Goal: Task Accomplishment & Management: Manage account settings

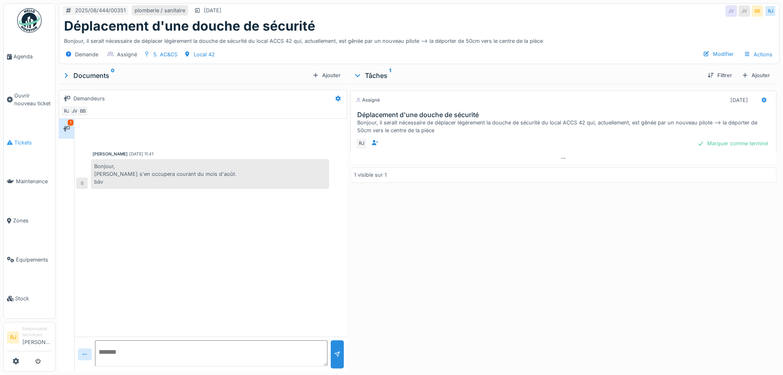
click at [15, 144] on span "Tickets" at bounding box center [33, 143] width 38 height 8
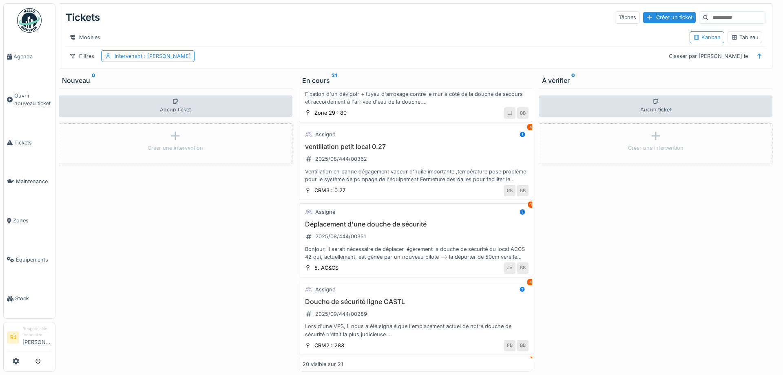
scroll to position [220, 0]
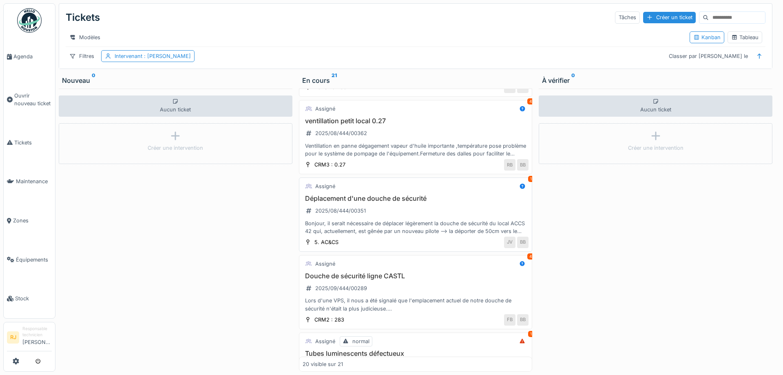
click at [410, 211] on div "Déplacement d'une douche de sécurité 2025/08/444/00351 Bonjour, il serait néces…" at bounding box center [416, 215] width 226 height 40
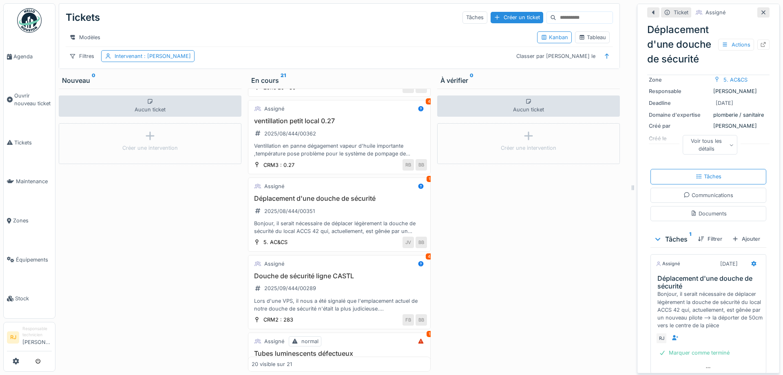
scroll to position [39, 0]
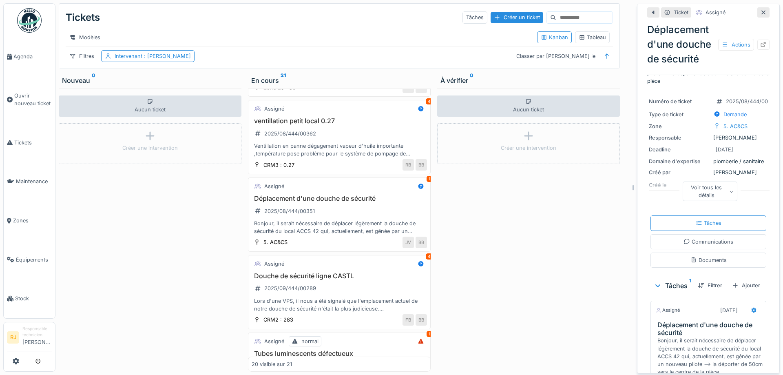
click at [725, 195] on div "Voir tous les détails" at bounding box center [710, 192] width 55 height 20
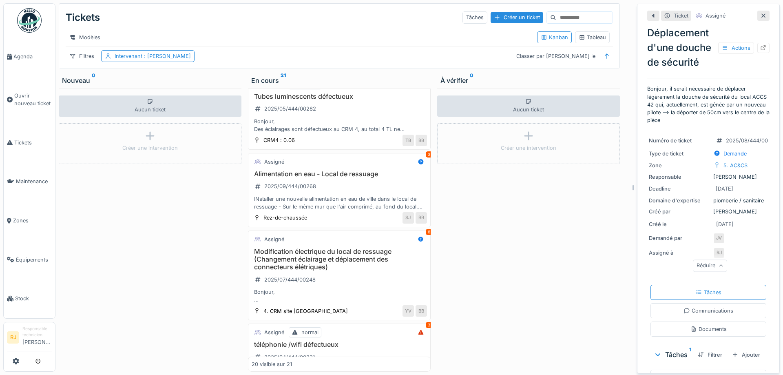
scroll to position [228, 0]
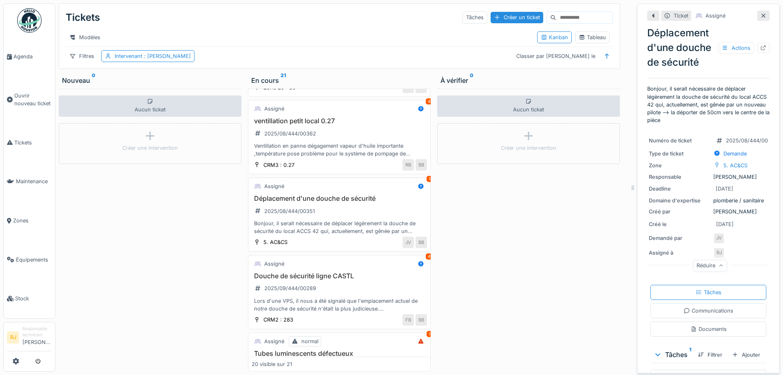
click at [326, 197] on h3 "Déplacement d'une douche de sécurité" at bounding box center [339, 199] width 175 height 8
click at [768, 49] on div at bounding box center [764, 48] width 12 height 10
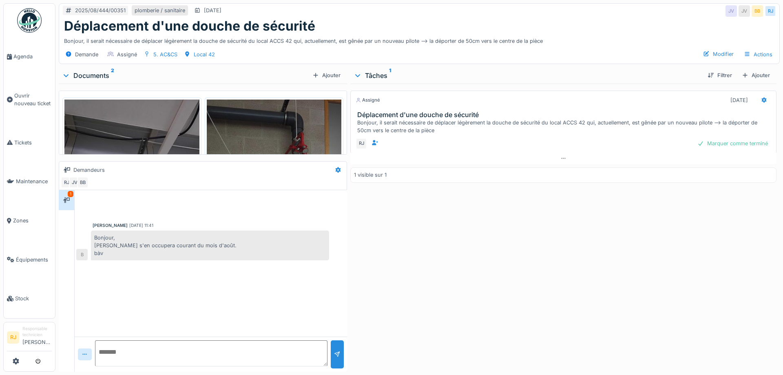
click at [162, 358] on textarea at bounding box center [211, 353] width 233 height 26
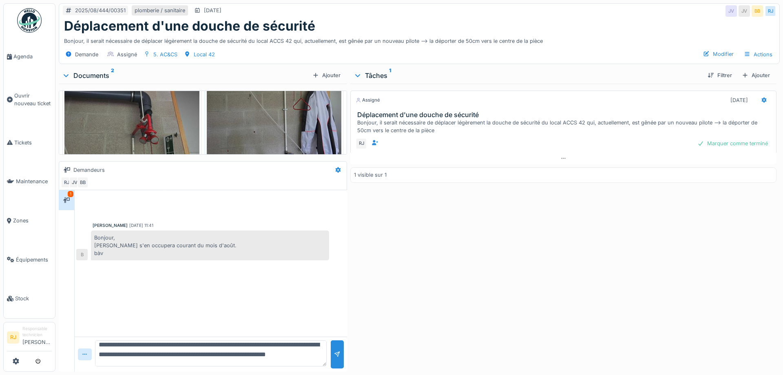
scroll to position [105, 0]
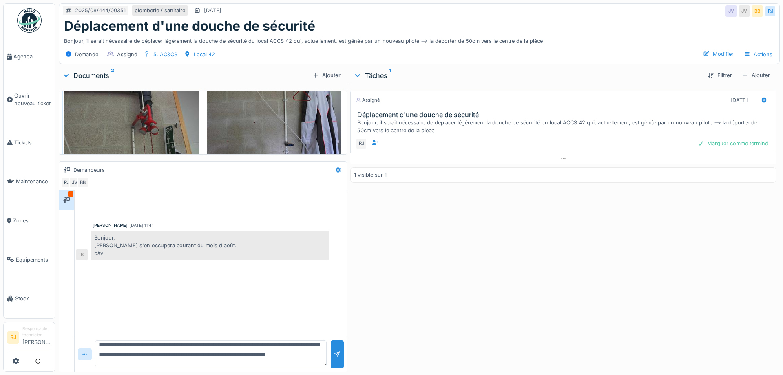
type textarea "**********"
click at [234, 115] on img at bounding box center [274, 85] width 135 height 180
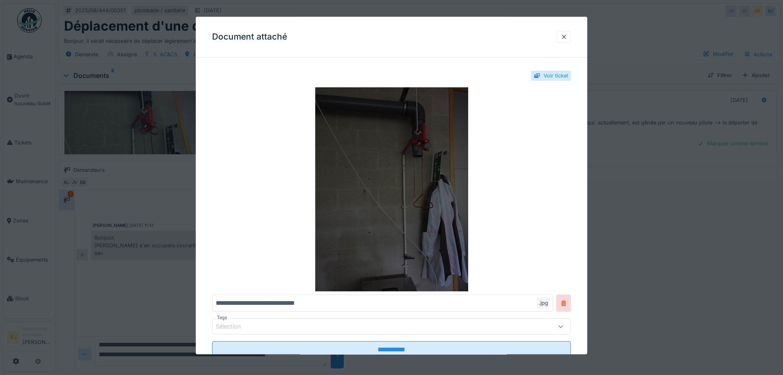
click at [342, 183] on img at bounding box center [391, 190] width 359 height 204
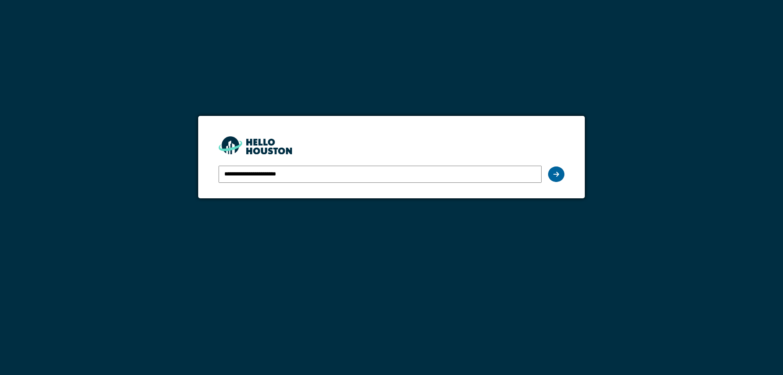
click at [558, 174] on icon at bounding box center [557, 174] width 6 height 7
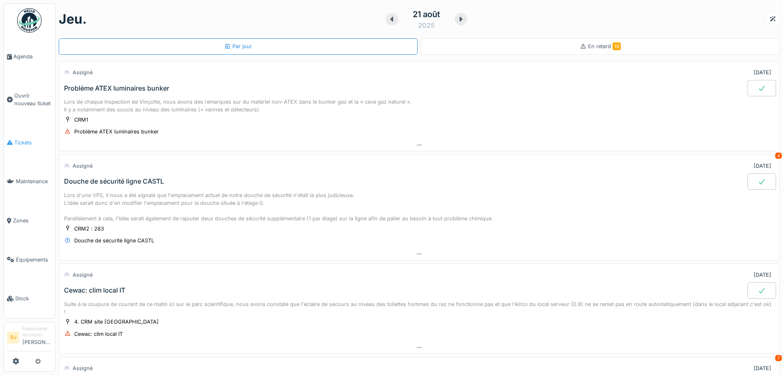
click at [27, 146] on link "Tickets" at bounding box center [29, 142] width 51 height 39
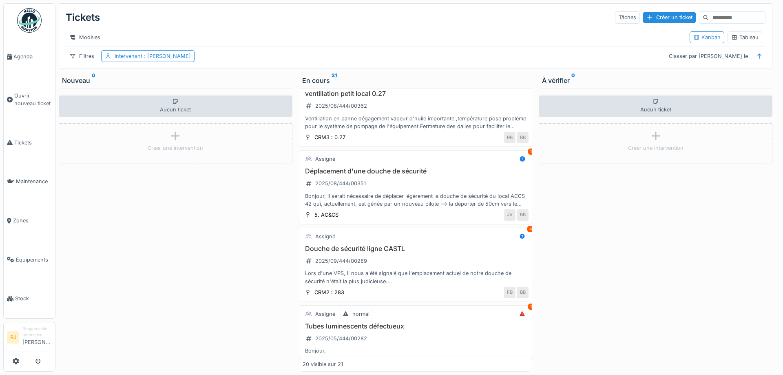
scroll to position [257, 0]
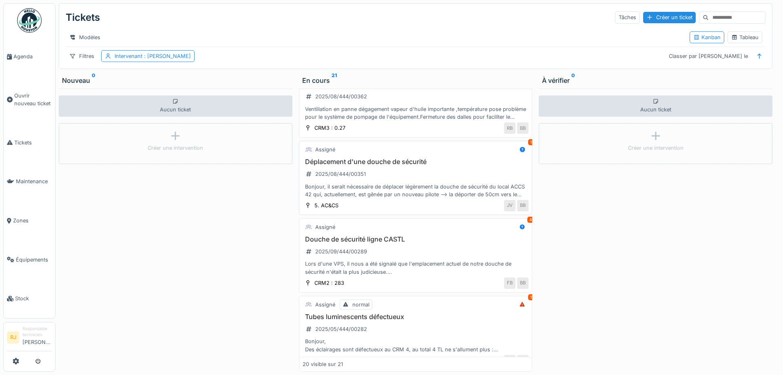
click at [404, 189] on div "Bonjour, il serait nécessaire de déplacer légèrement la douche de sécurité du l…" at bounding box center [416, 191] width 226 height 16
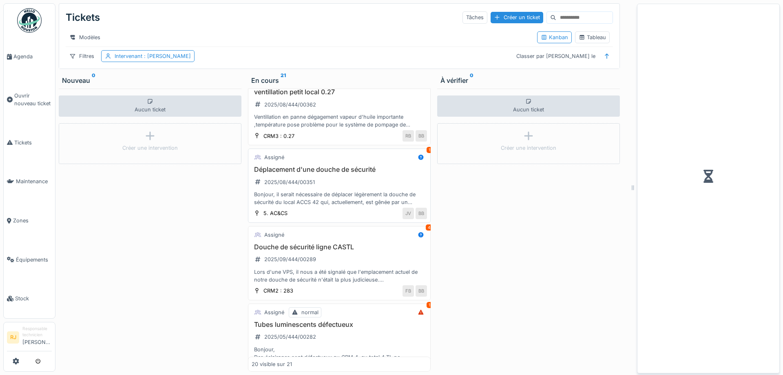
scroll to position [265, 0]
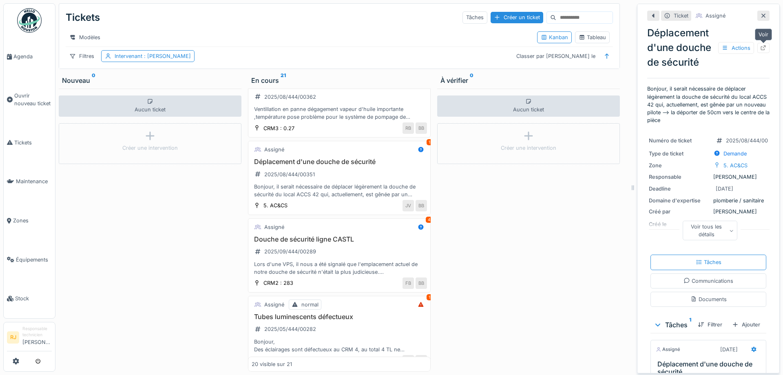
click at [766, 45] on div at bounding box center [763, 48] width 7 height 8
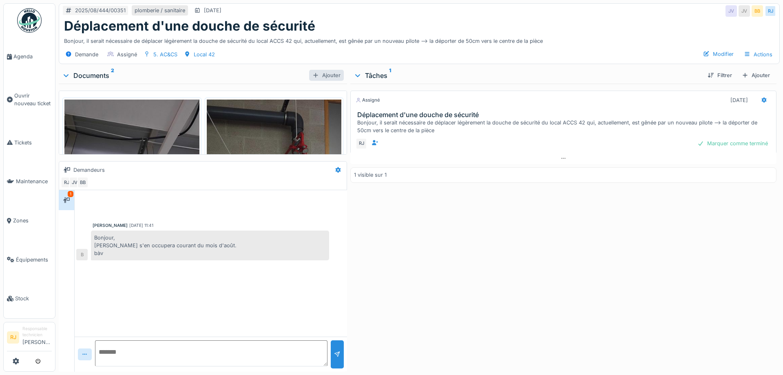
click at [333, 74] on div "Ajouter" at bounding box center [326, 75] width 35 height 11
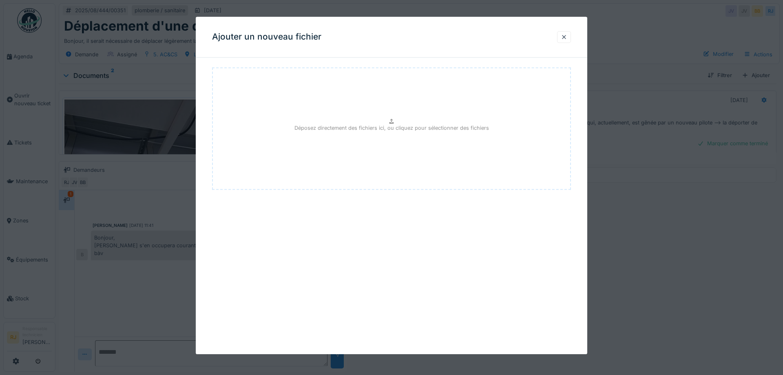
click at [388, 115] on div "Déposez directement des fichiers ici, ou cliquez pour sélectionner des fichiers" at bounding box center [391, 128] width 359 height 122
type input "**********"
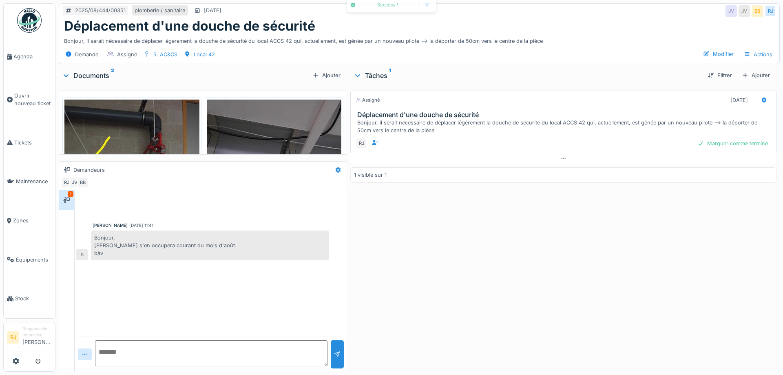
click at [170, 345] on textarea at bounding box center [211, 353] width 233 height 26
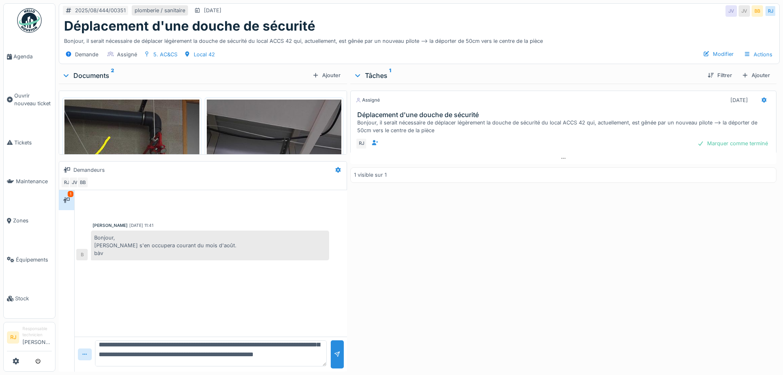
scroll to position [30, 0]
type textarea "**********"
